Goal: Register for event/course

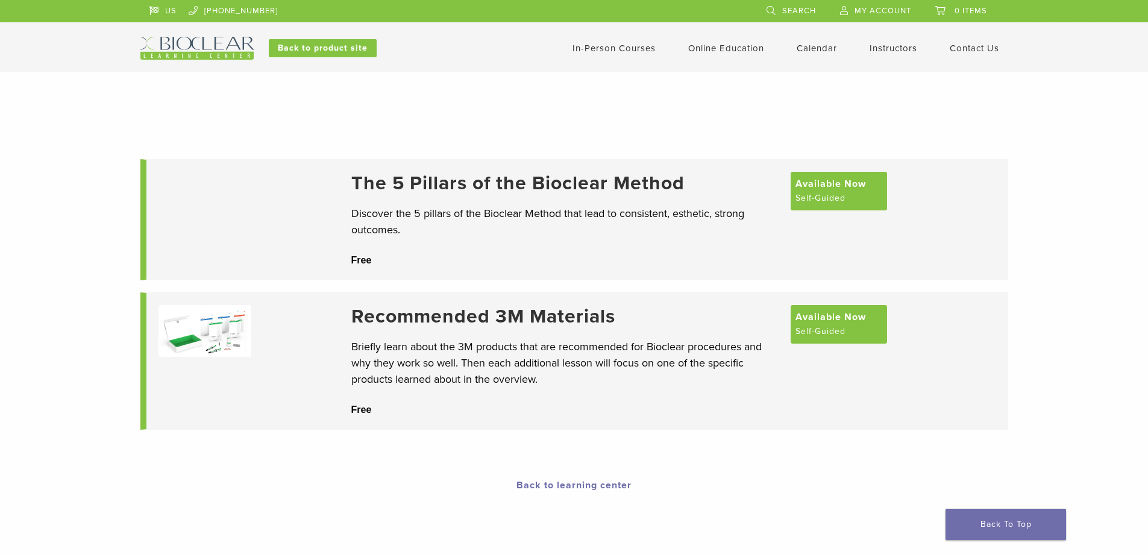
click at [626, 52] on link "In-Person Courses" at bounding box center [613, 48] width 83 height 11
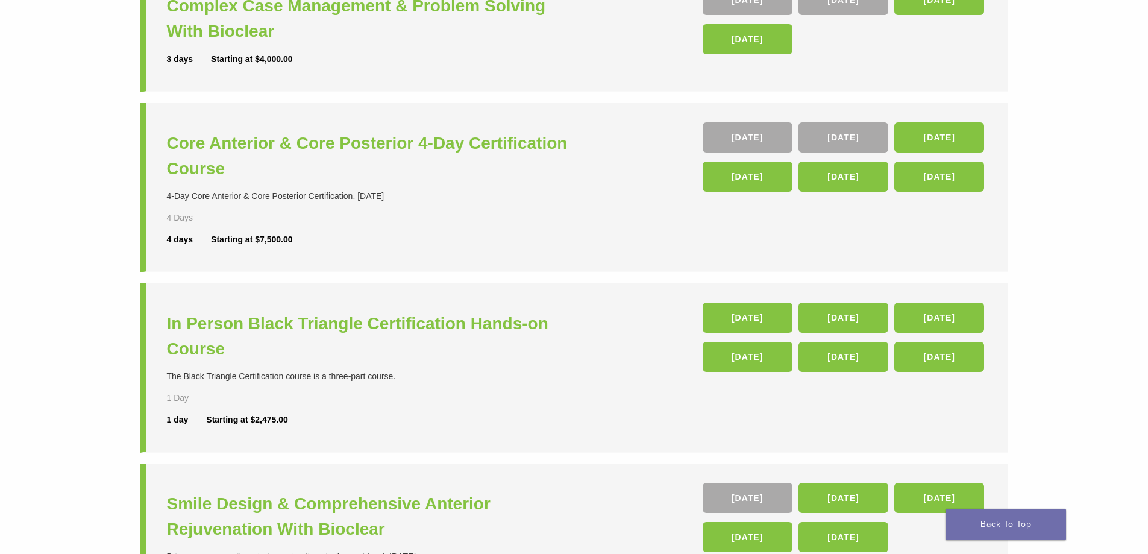
scroll to position [241, 0]
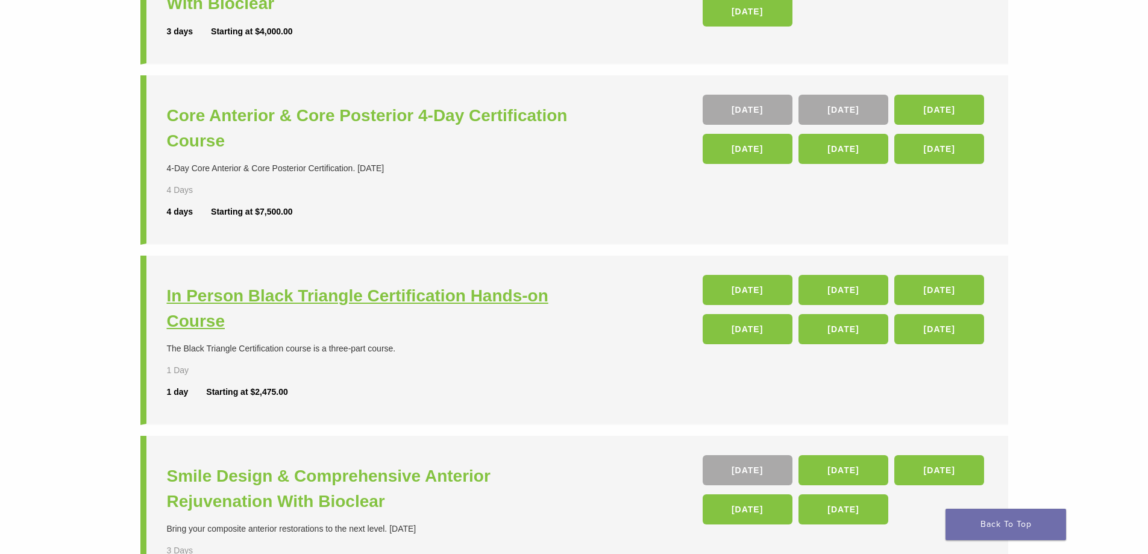
click at [478, 287] on h3 "In Person Black Triangle Certification Hands-on Course" at bounding box center [372, 308] width 410 height 51
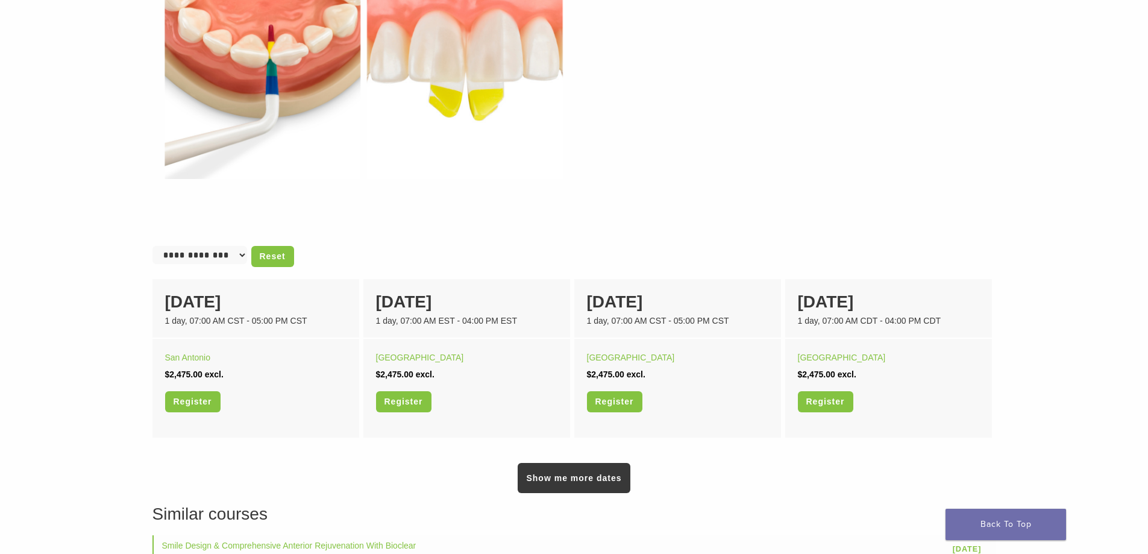
scroll to position [602, 0]
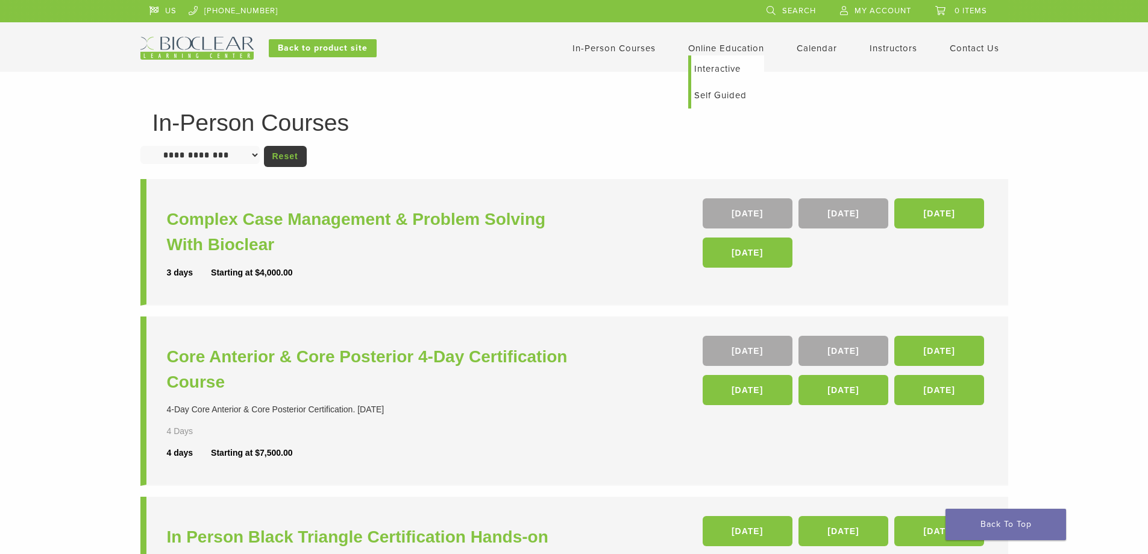
click at [716, 71] on link "Interactive" at bounding box center [727, 68] width 73 height 27
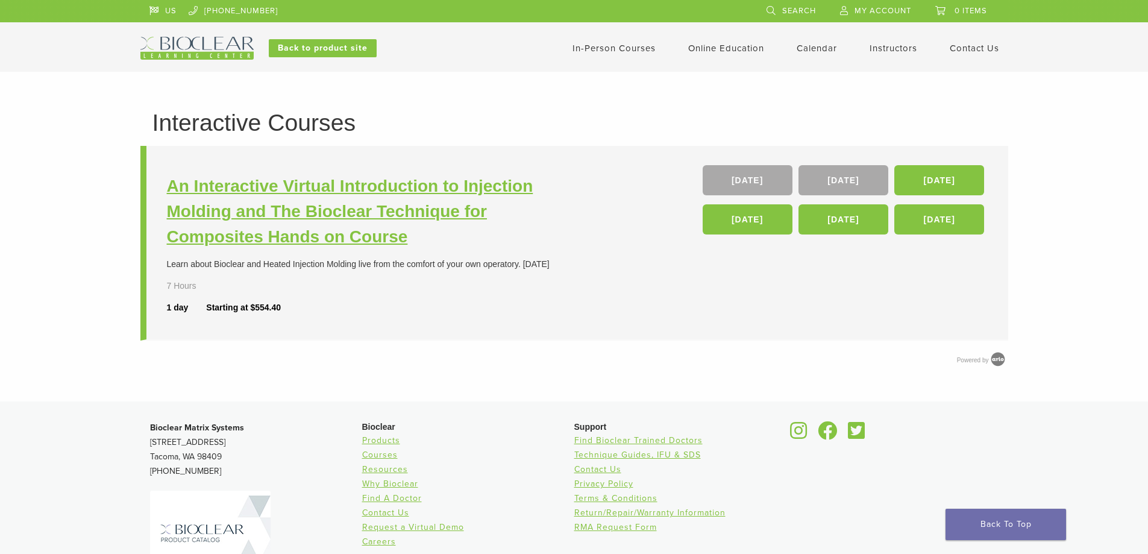
click at [471, 206] on h3 "An Interactive Virtual Introduction to Injection Molding and The Bioclear Techn…" at bounding box center [372, 211] width 410 height 76
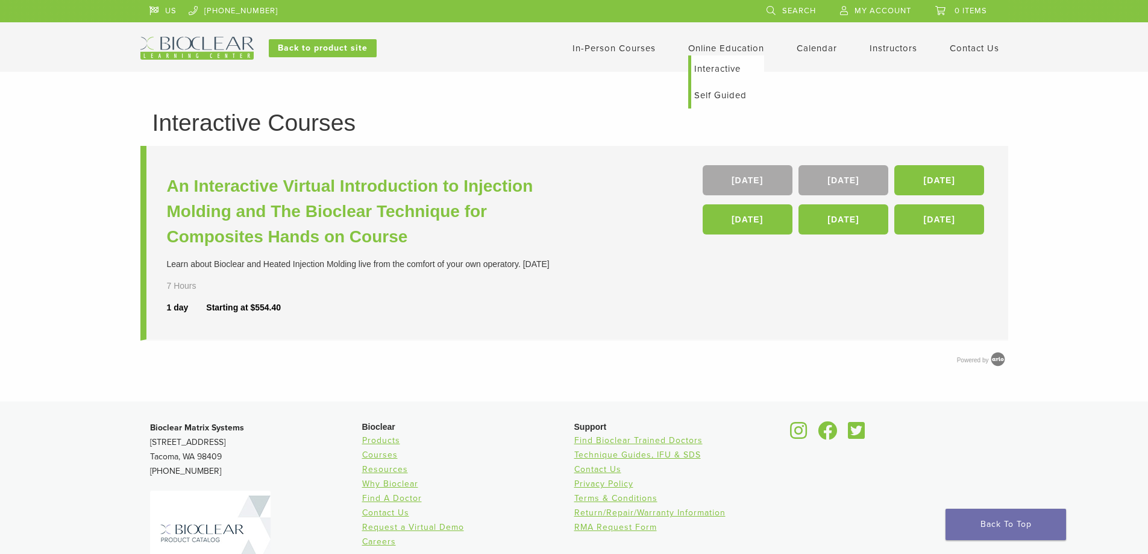
click at [720, 92] on link "Self Guided" at bounding box center [727, 95] width 73 height 27
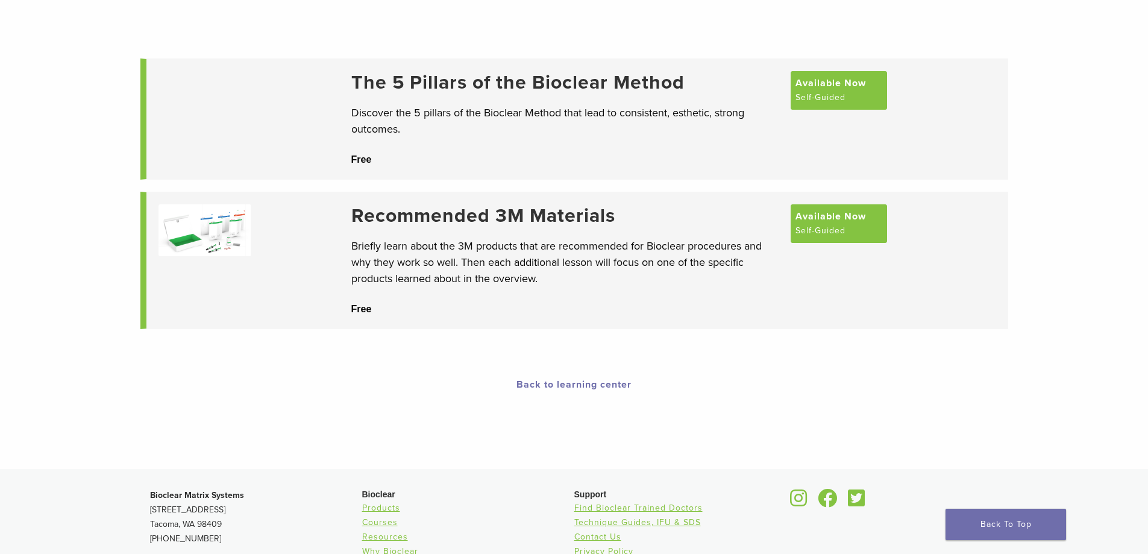
scroll to position [120, 0]
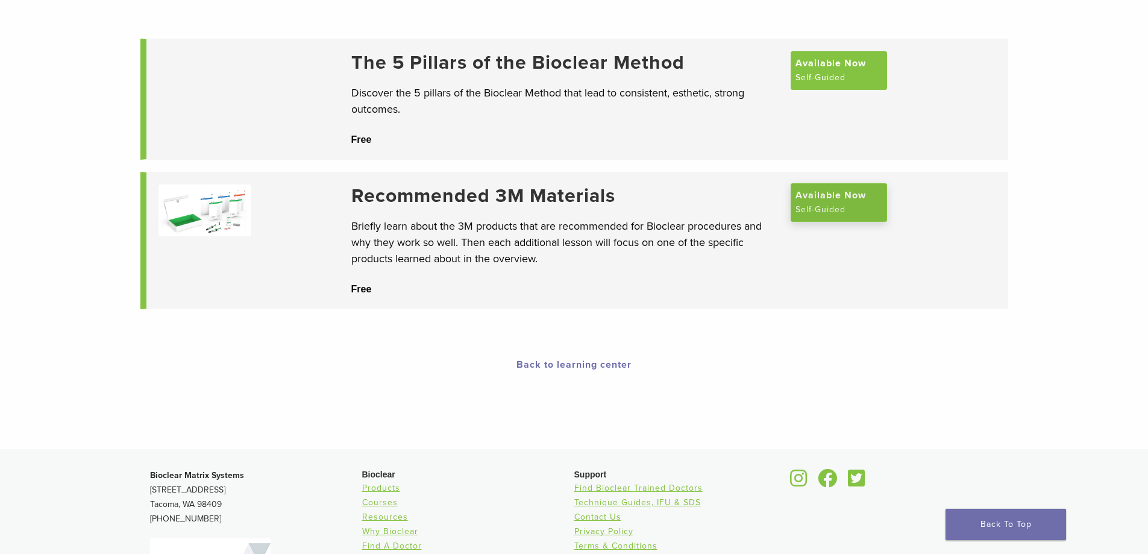
click at [827, 198] on span "Available Now" at bounding box center [830, 195] width 70 height 14
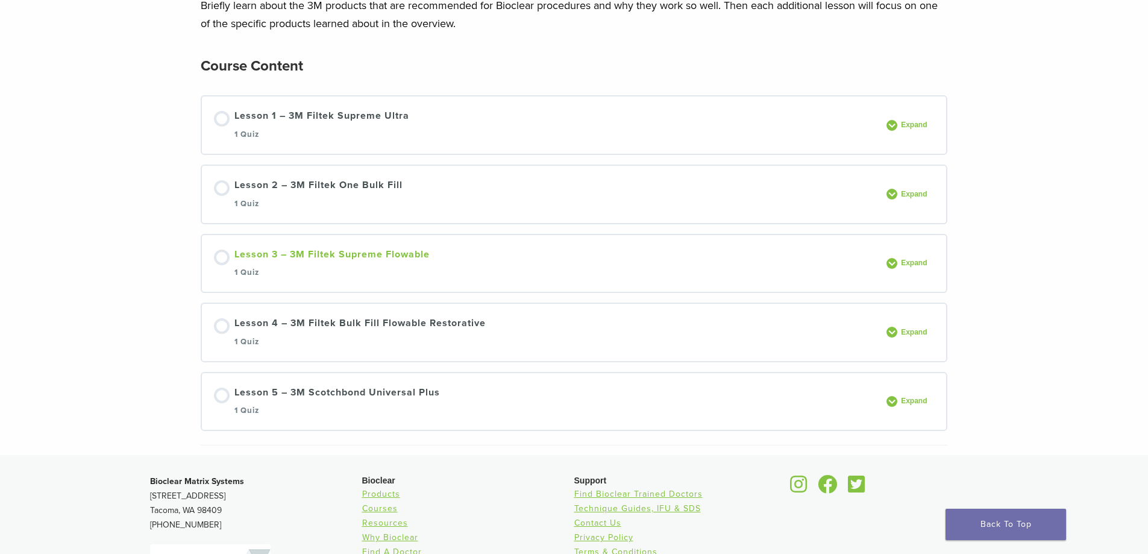
scroll to position [181, 0]
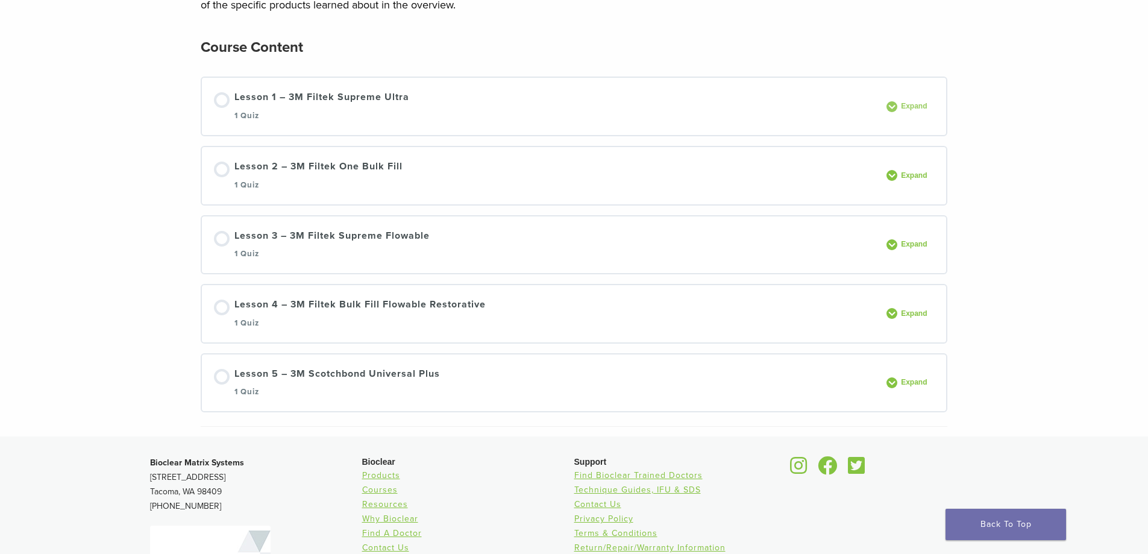
click at [915, 107] on span "Expand" at bounding box center [915, 106] width 37 height 9
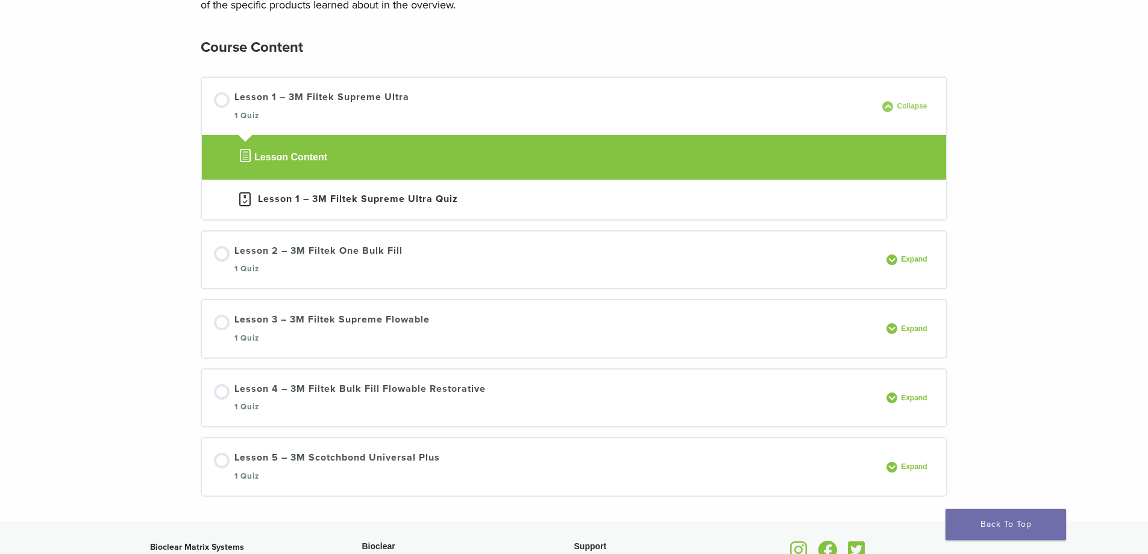
click at [915, 108] on span "Collapse" at bounding box center [913, 106] width 41 height 9
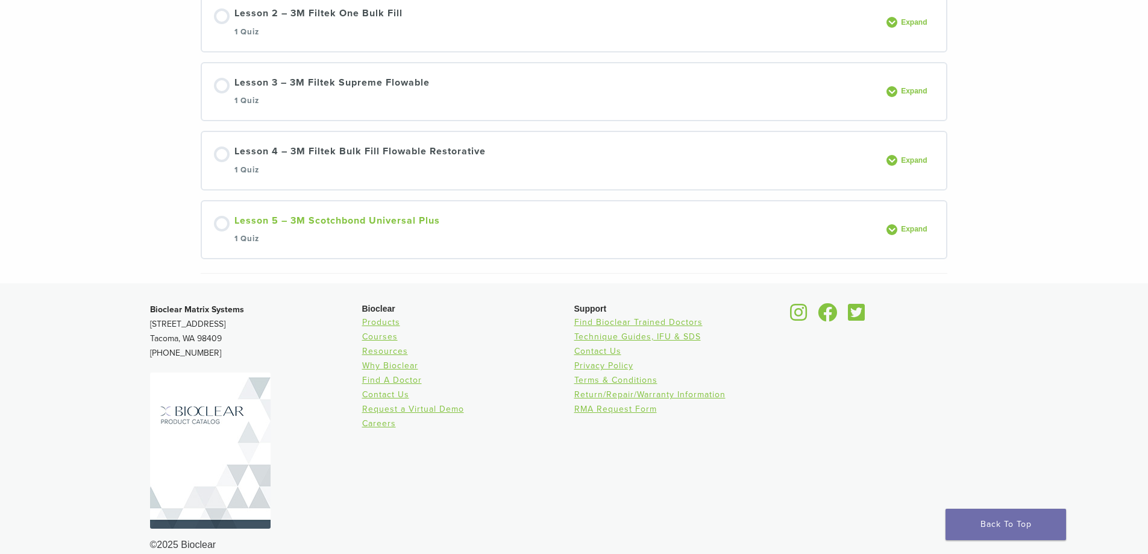
scroll to position [351, 0]
